Goal: Find specific page/section: Find specific page/section

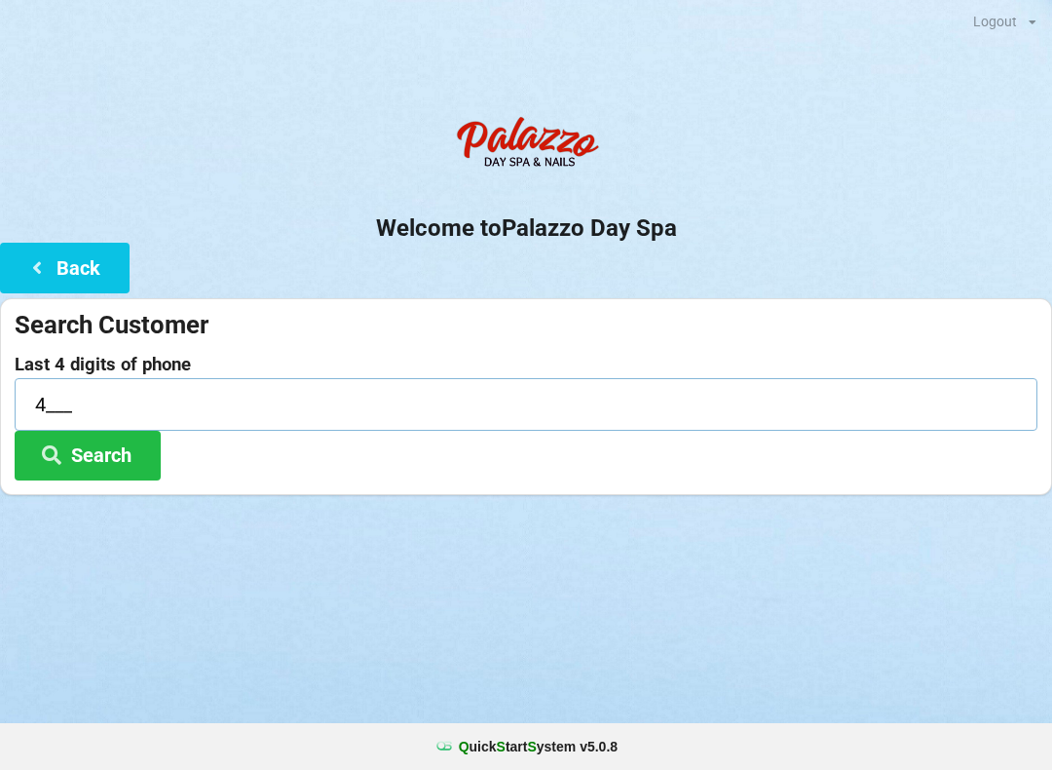
click at [93, 398] on input "4___" at bounding box center [526, 404] width 1023 height 52
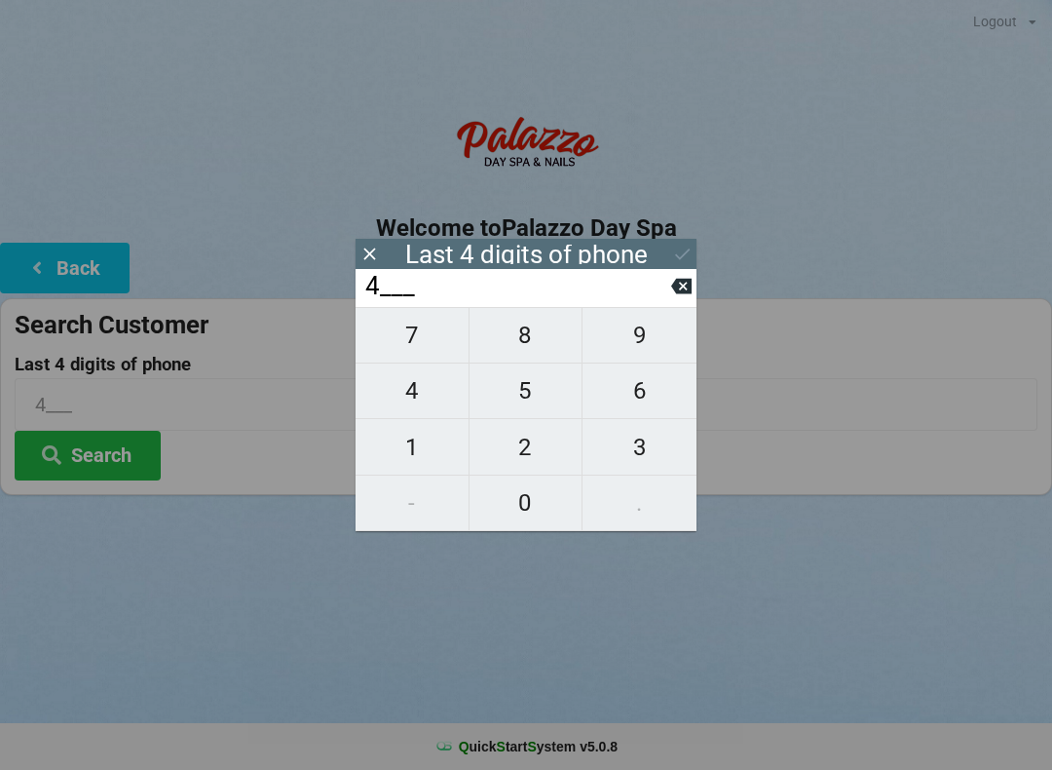
click at [680, 299] on button at bounding box center [681, 286] width 20 height 26
type input "____"
click at [436, 337] on span "7" at bounding box center [412, 335] width 113 height 41
type input "7___"
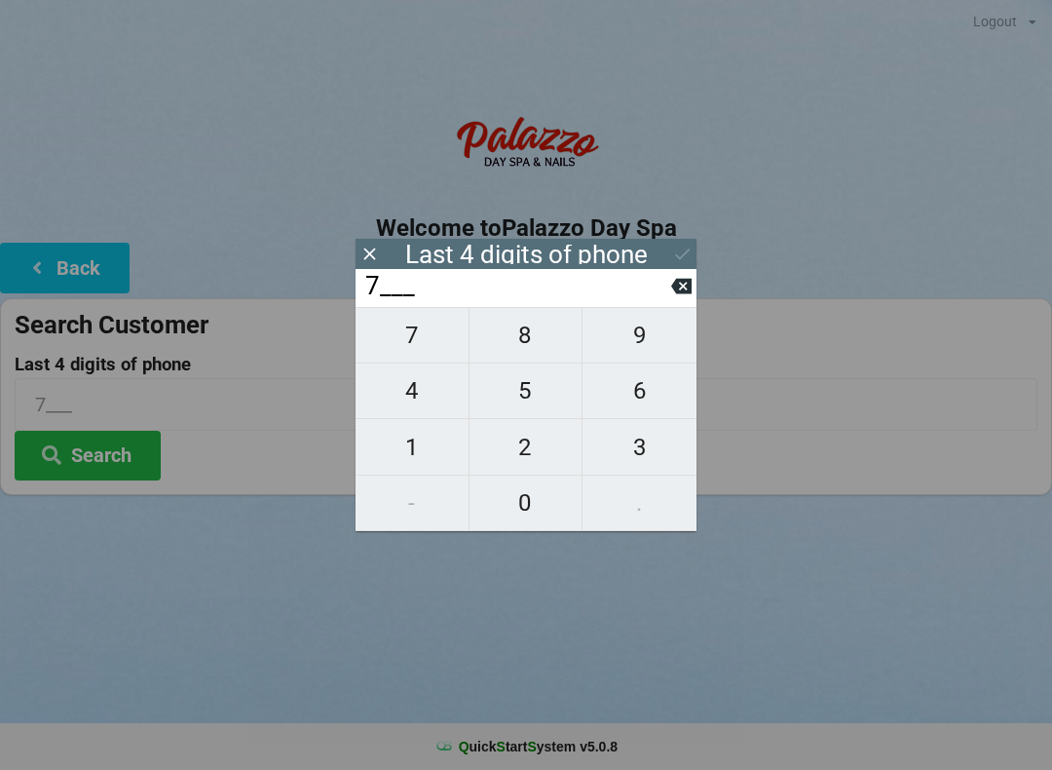
click at [539, 333] on span "8" at bounding box center [526, 335] width 113 height 41
type input "78__"
click at [635, 353] on span "9" at bounding box center [640, 335] width 114 height 41
type input "789_"
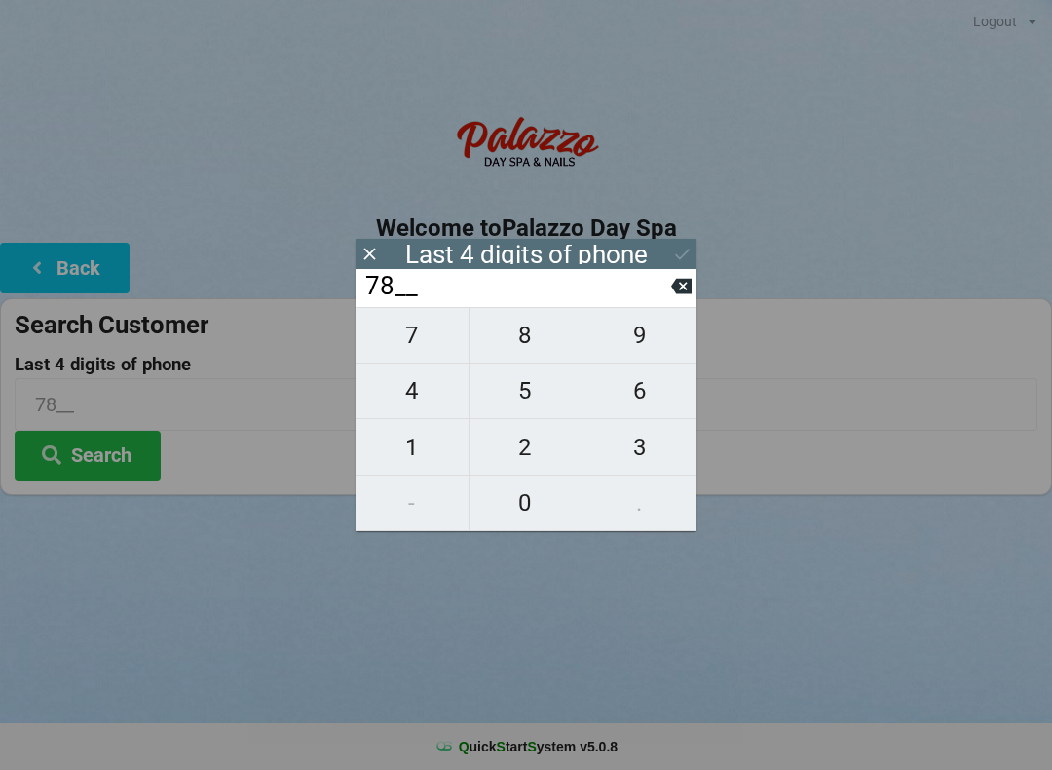
type input "789_"
click at [539, 399] on span "5" at bounding box center [526, 390] width 113 height 41
type input "7895"
click at [690, 253] on icon at bounding box center [682, 254] width 20 height 20
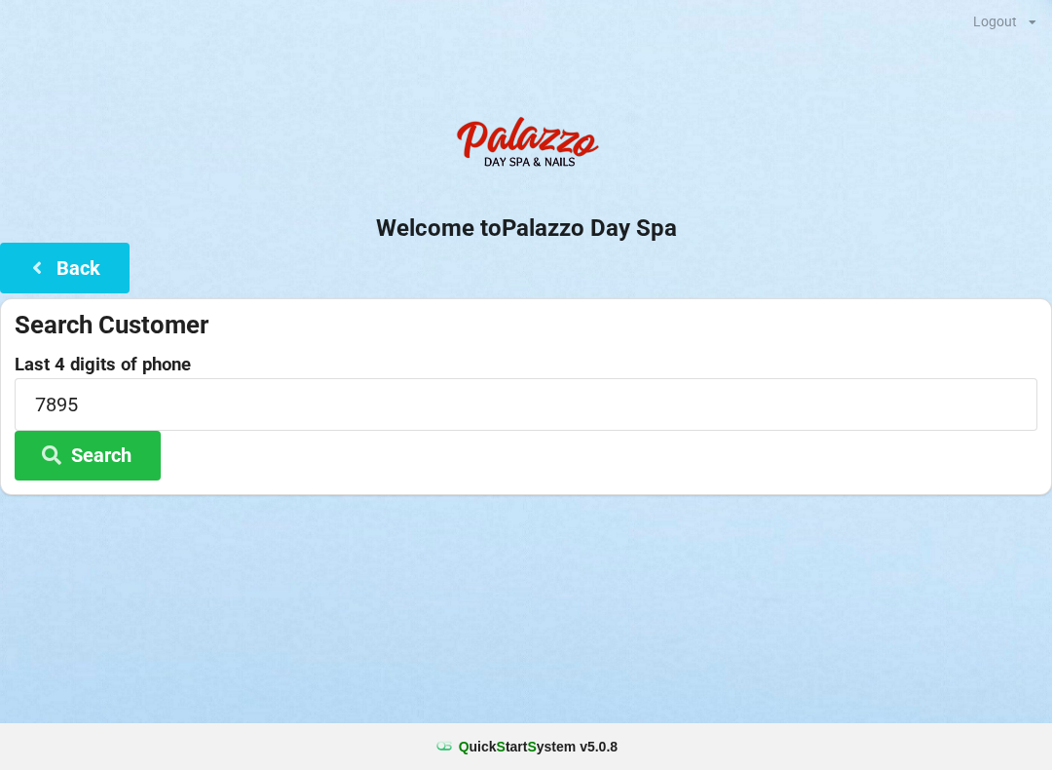
click at [120, 443] on button "Search" at bounding box center [88, 456] width 146 height 50
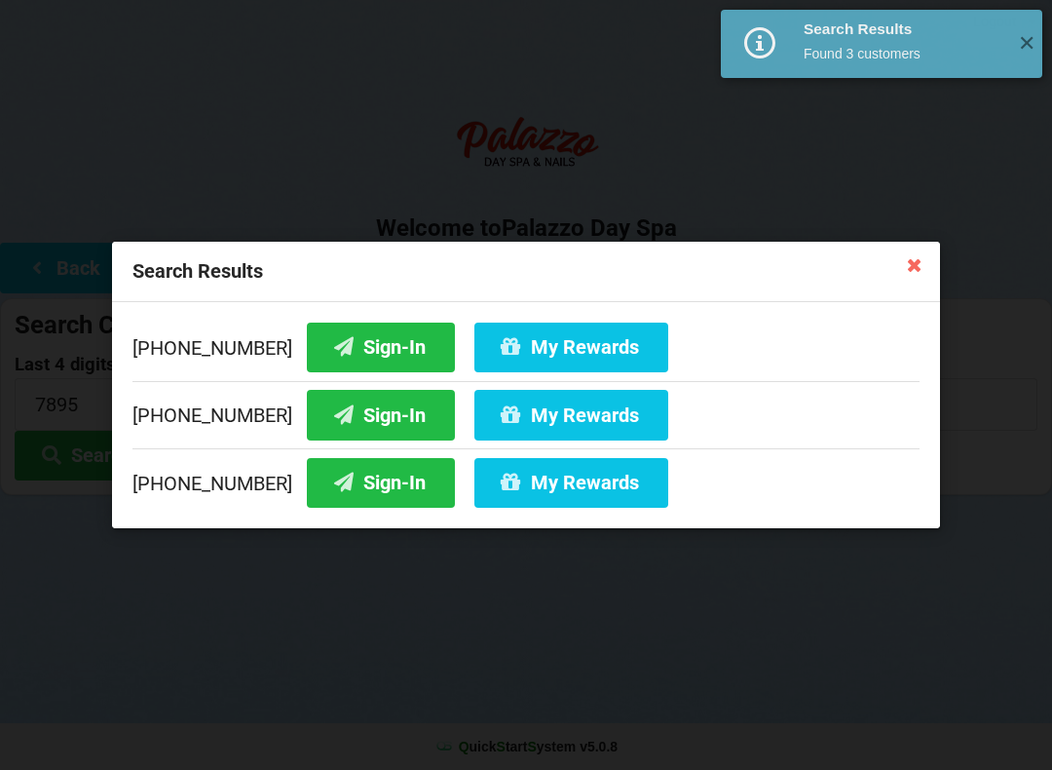
click at [363, 355] on button "Sign-In" at bounding box center [381, 348] width 148 height 50
